Goal: Information Seeking & Learning: Learn about a topic

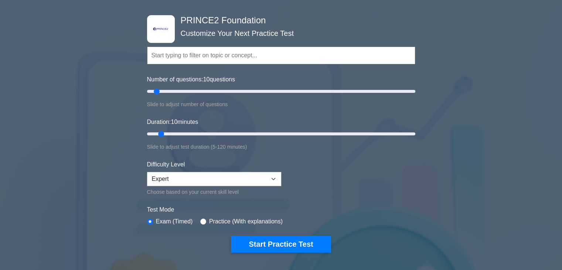
scroll to position [111, 0]
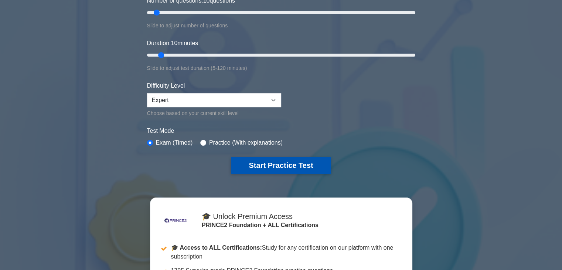
drag, startPoint x: 284, startPoint y: 161, endPoint x: 294, endPoint y: 162, distance: 10.4
click at [284, 161] on button "Start Practice Test" at bounding box center [281, 165] width 100 height 17
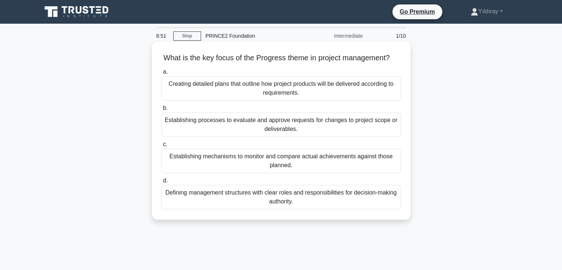
click at [248, 173] on div "Establishing mechanisms to monitor and compare actual achievements against thos…" at bounding box center [280, 161] width 239 height 24
click at [161, 147] on input "c. Establishing mechanisms to monitor and compare actual achievements against t…" at bounding box center [161, 144] width 0 height 5
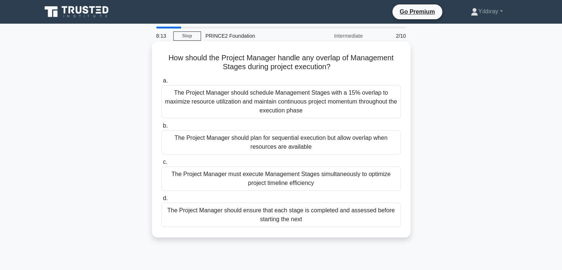
click at [330, 218] on div "The Project Manager should ensure that each stage is completed and assessed bef…" at bounding box center [280, 214] width 239 height 24
click at [161, 201] on input "d. The Project Manager should ensure that each stage is completed and assessed …" at bounding box center [161, 198] width 0 height 5
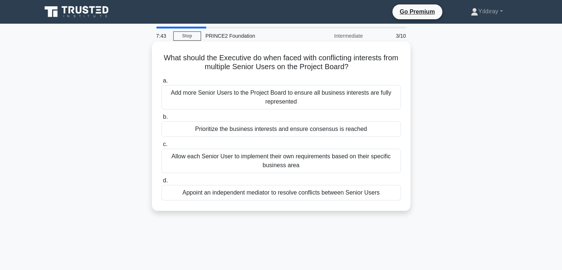
click at [300, 133] on div "Prioritize the business interests and ensure consensus is reached" at bounding box center [280, 129] width 239 height 16
click at [161, 119] on input "b. Prioritize the business interests and ensure consensus is reached" at bounding box center [161, 117] width 0 height 5
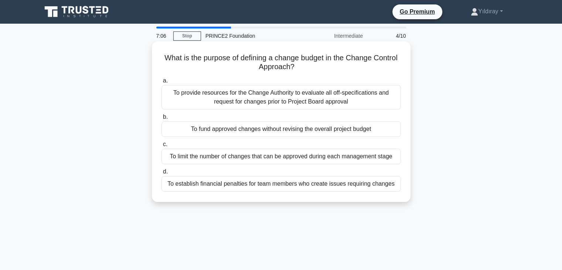
click at [314, 131] on div "To fund approved changes without revising the overall project budget" at bounding box center [280, 129] width 239 height 16
click at [161, 119] on input "b. To fund approved changes without revising the overall project budget" at bounding box center [161, 117] width 0 height 5
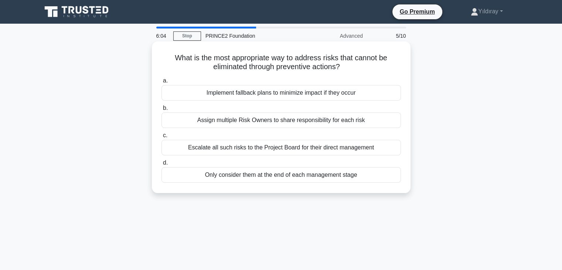
click at [278, 96] on div "Implement fallback plans to minimize impact if they occur" at bounding box center [280, 93] width 239 height 16
click at [161, 83] on input "a. Implement fallback plans to minimize impact if they occur" at bounding box center [161, 80] width 0 height 5
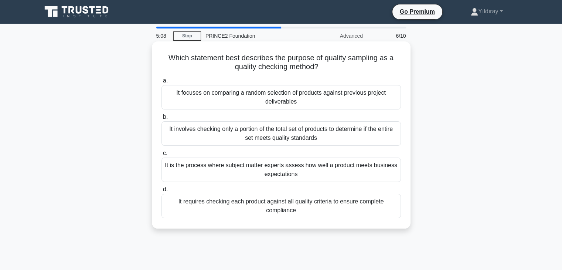
click at [326, 139] on div "It involves checking only a portion of the total set of products to determine i…" at bounding box center [280, 133] width 239 height 24
click at [161, 119] on input "b. It involves checking only a portion of the total set of products to determin…" at bounding box center [161, 117] width 0 height 5
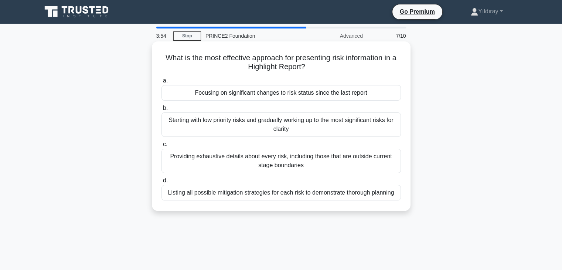
click at [299, 93] on div "Focusing on significant changes to risk status since the last report" at bounding box center [280, 93] width 239 height 16
click at [161, 83] on input "a. Focusing on significant changes to risk status since the last report" at bounding box center [161, 80] width 0 height 5
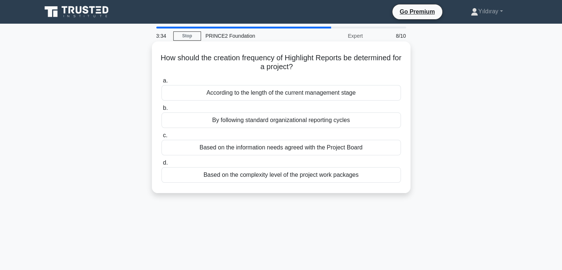
click at [273, 177] on div "Based on the complexity level of the project work packages" at bounding box center [280, 175] width 239 height 16
click at [161, 165] on input "d. Based on the complexity level of the project work packages" at bounding box center [161, 162] width 0 height 5
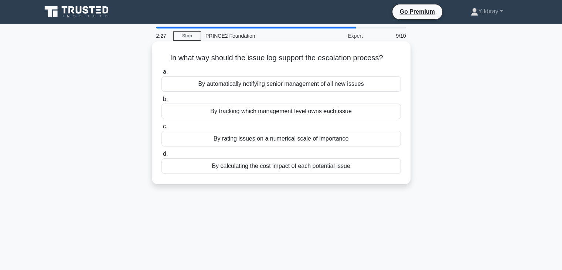
click at [281, 115] on div "By tracking which management level owns each issue" at bounding box center [280, 111] width 239 height 16
click at [161, 102] on input "b. By tracking which management level owns each issue" at bounding box center [161, 99] width 0 height 5
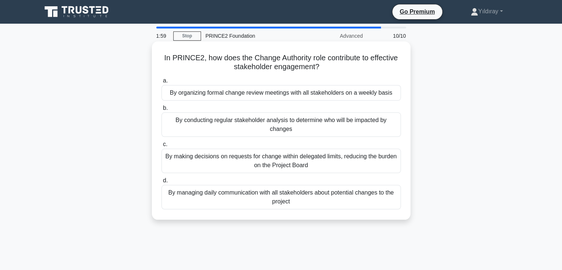
click at [358, 162] on div "By making decisions on requests for change within delegated limits, reducing th…" at bounding box center [280, 161] width 239 height 24
click at [161, 147] on input "c. By making decisions on requests for change within delegated limits, reducing…" at bounding box center [161, 144] width 0 height 5
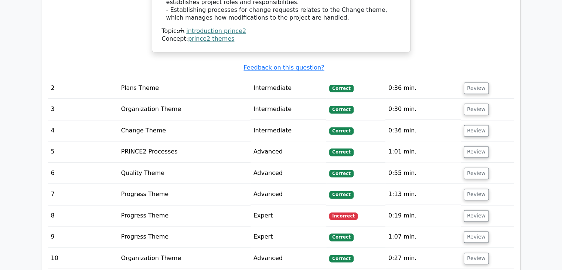
scroll to position [924, 0]
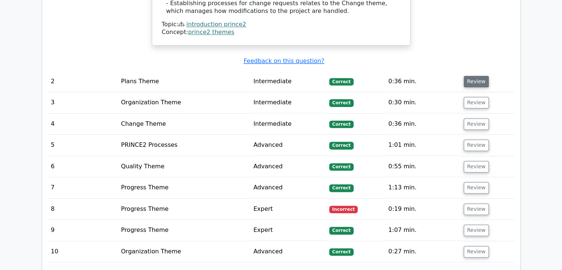
click at [472, 76] on button "Review" at bounding box center [476, 81] width 25 height 11
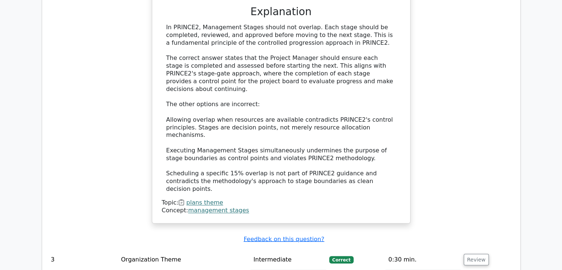
scroll to position [1219, 0]
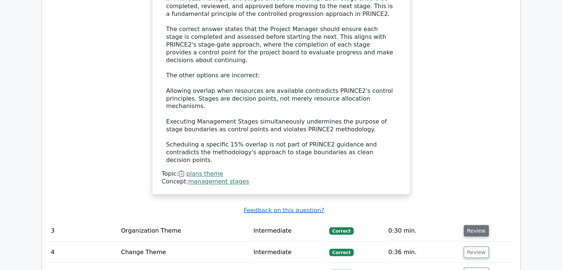
click at [472, 225] on button "Review" at bounding box center [476, 230] width 25 height 11
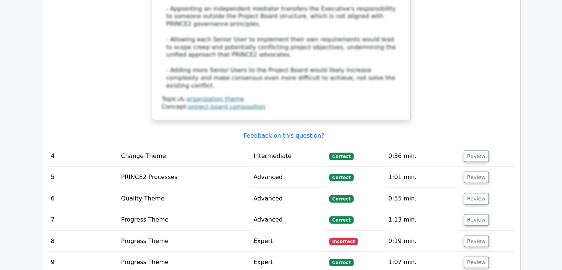
scroll to position [1737, 0]
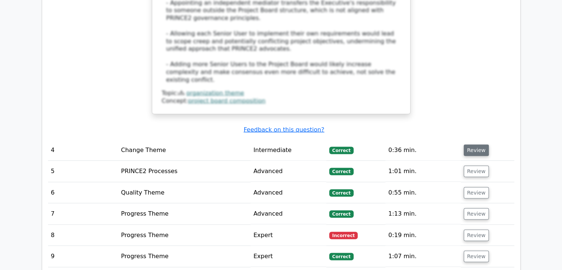
click at [474, 144] on button "Review" at bounding box center [476, 149] width 25 height 11
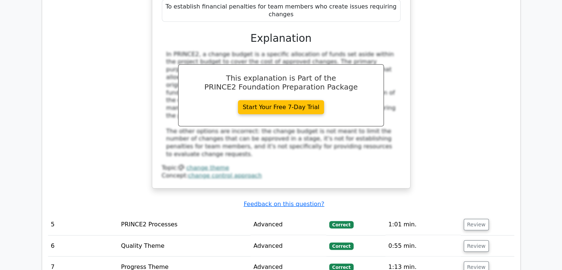
scroll to position [2032, 0]
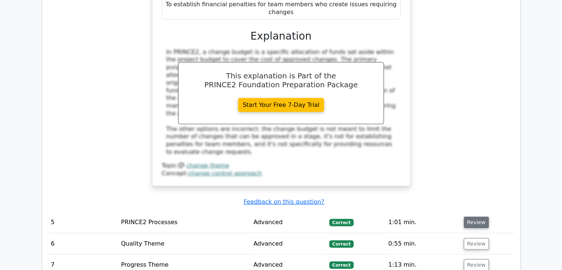
click at [468, 217] on button "Review" at bounding box center [476, 222] width 25 height 11
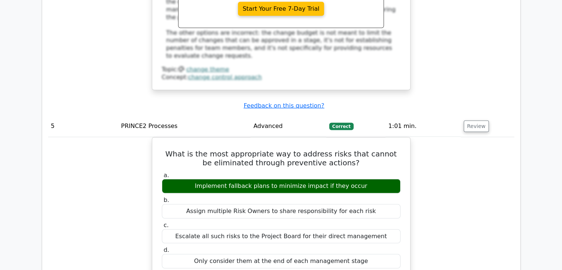
scroll to position [2143, 0]
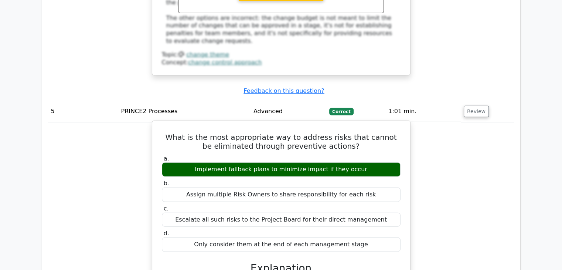
drag, startPoint x: 203, startPoint y: 80, endPoint x: 358, endPoint y: 82, distance: 154.5
click at [358, 162] on div "Implement fallback plans to minimize impact if they occur" at bounding box center [281, 169] width 239 height 14
copy div "Implement fallback plans to minimize impact if they occur"
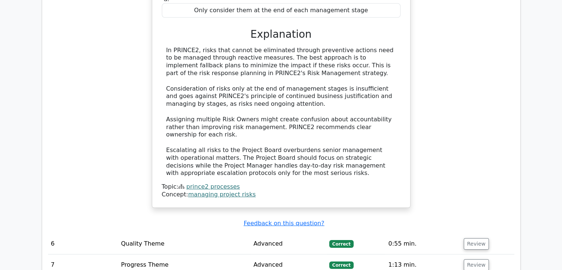
scroll to position [2476, 0]
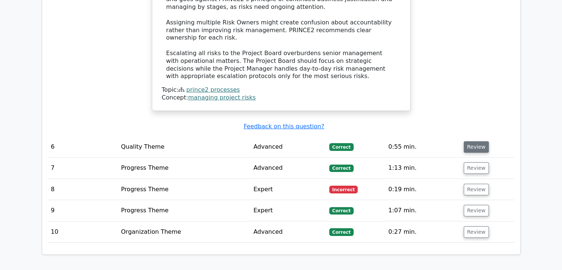
click at [474, 141] on button "Review" at bounding box center [476, 146] width 25 height 11
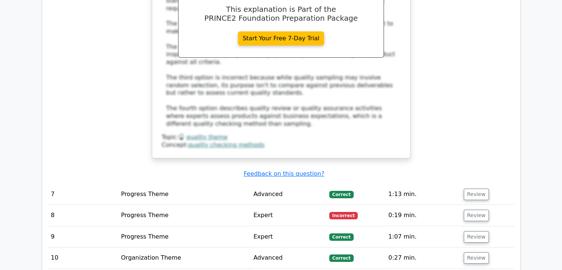
scroll to position [2845, 0]
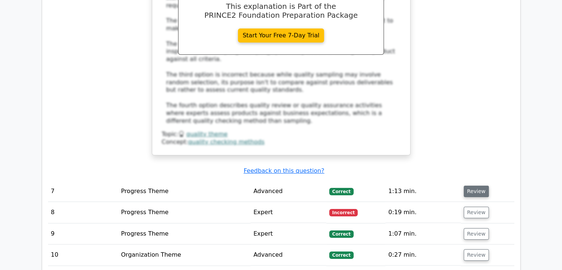
click at [466, 185] on button "Review" at bounding box center [476, 190] width 25 height 11
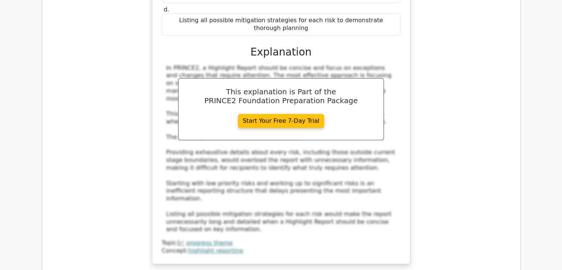
scroll to position [3252, 0]
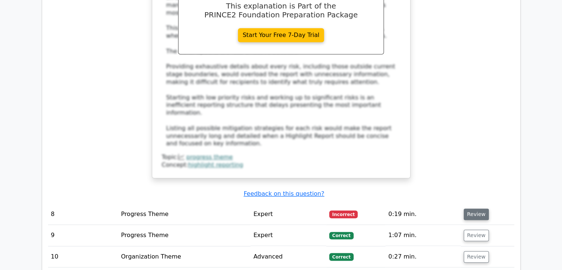
click at [475, 208] on button "Review" at bounding box center [476, 213] width 25 height 11
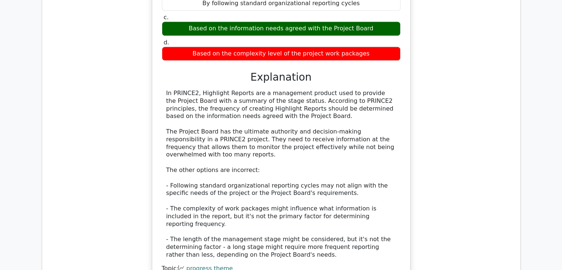
scroll to position [3547, 0]
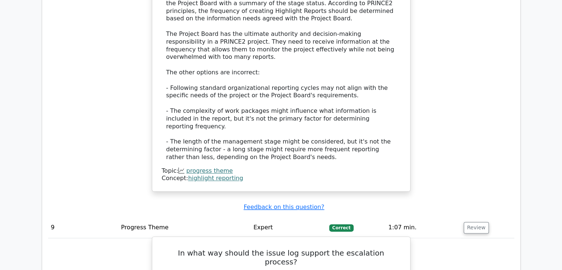
scroll to position [3658, 0]
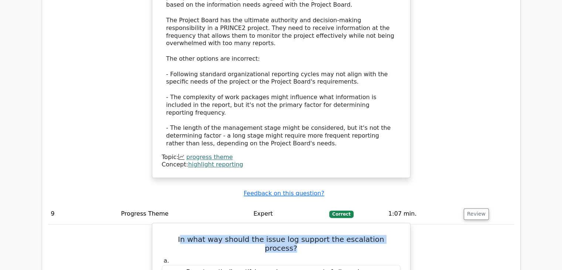
drag, startPoint x: 174, startPoint y: 94, endPoint x: 409, endPoint y: 91, distance: 234.7
drag, startPoint x: 407, startPoint y: 93, endPoint x: 402, endPoint y: 95, distance: 5.7
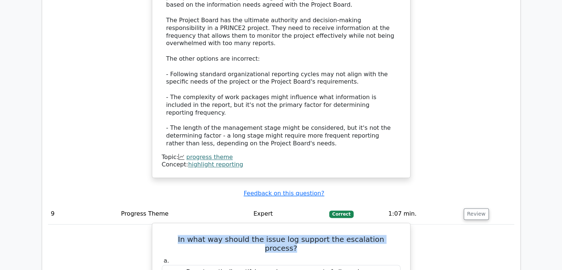
drag, startPoint x: 171, startPoint y: 93, endPoint x: 388, endPoint y: 93, distance: 216.9
click at [397, 235] on h5 "In what way should the issue log support the escalation process?" at bounding box center [281, 244] width 240 height 18
copy h5 "In what way should the issue log support the escalation process?"
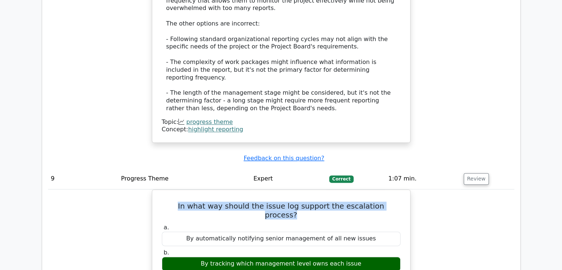
scroll to position [3695, 0]
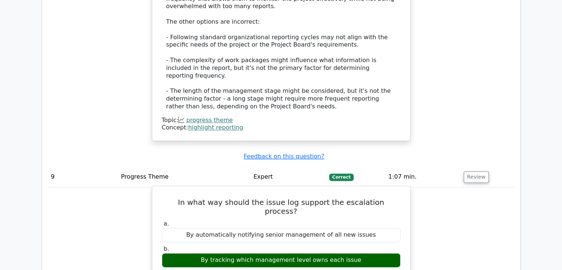
drag, startPoint x: 210, startPoint y: 104, endPoint x: 257, endPoint y: 106, distance: 47.3
click at [257, 253] on div "By tracking which management level owns each issue" at bounding box center [281, 260] width 239 height 14
click at [257, 218] on div "a. By automatically notifying senior management of all new issues b. By trackin…" at bounding box center [281, 268] width 248 height 100
drag, startPoint x: 213, startPoint y: 104, endPoint x: 355, endPoint y: 106, distance: 142.3
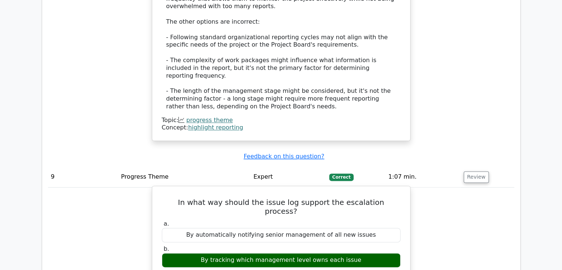
click at [355, 253] on div "By tracking which management level owns each issue" at bounding box center [281, 260] width 239 height 14
copy div "By tracking which management level owns each issue"
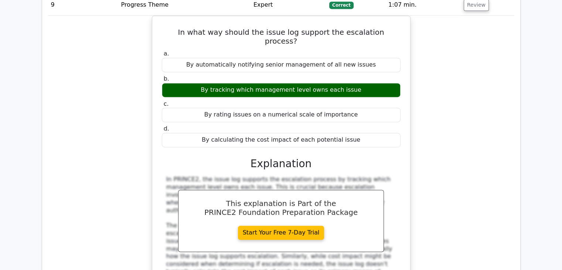
scroll to position [3880, 0]
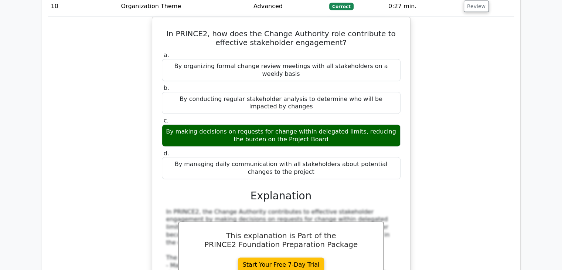
scroll to position [4360, 0]
